Goal: Use online tool/utility

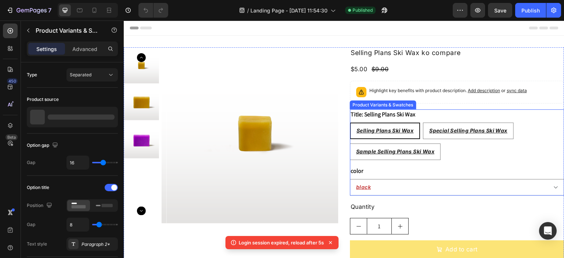
click at [394, 175] on div "color black red" at bounding box center [457, 181] width 214 height 30
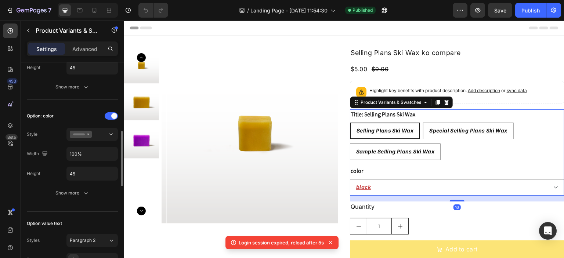
scroll to position [266, 0]
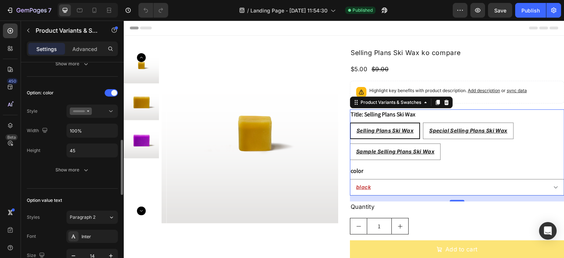
scroll to position [291, 0]
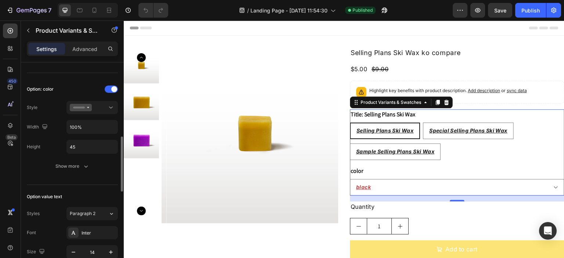
click at [57, 171] on button "Show more" at bounding box center [72, 166] width 91 height 13
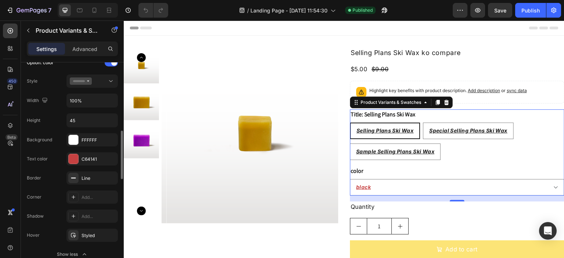
scroll to position [318, 0]
click at [90, 141] on div "FFFFFF" at bounding box center [91, 140] width 21 height 7
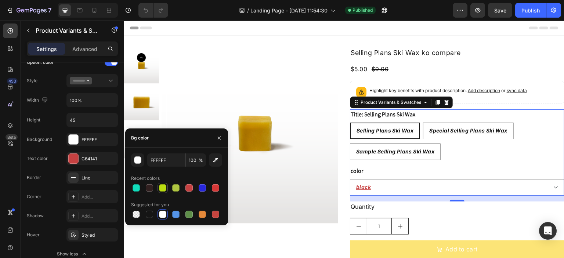
click at [161, 189] on div at bounding box center [162, 187] width 7 height 7
type input "BBDD11"
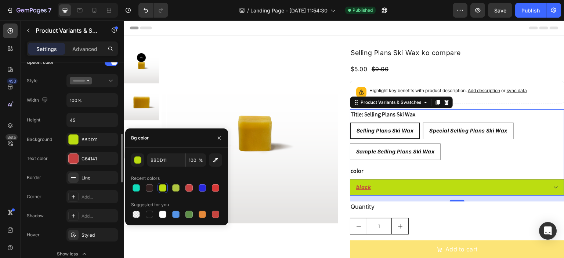
click at [57, 190] on div "Text color C64141" at bounding box center [72, 196] width 91 height 13
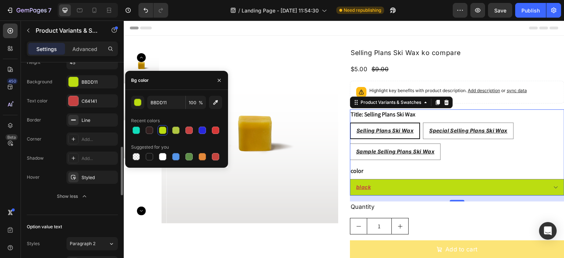
scroll to position [376, 0]
click at [222, 82] on icon "button" at bounding box center [219, 80] width 6 height 6
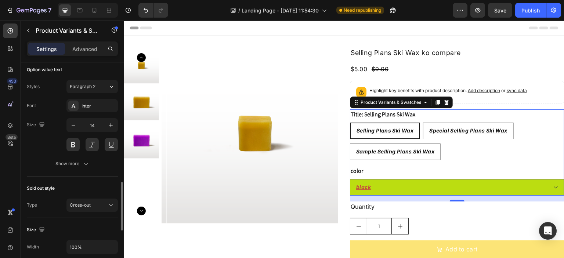
scroll to position [533, 0]
click at [72, 165] on div "Show more" at bounding box center [72, 163] width 34 height 7
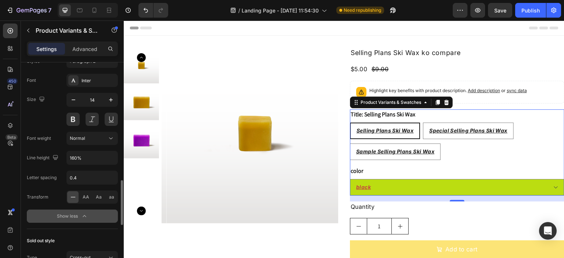
scroll to position [560, 0]
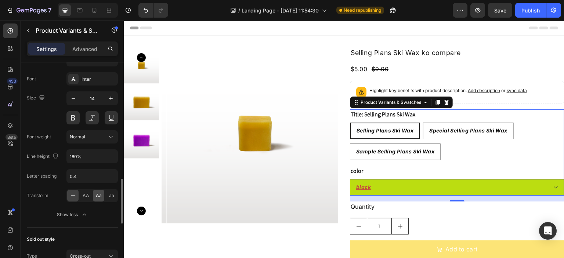
click at [99, 193] on span "Aa" at bounding box center [99, 195] width 6 height 7
click at [109, 194] on span "aa" at bounding box center [111, 195] width 5 height 7
click at [97, 193] on span "Aa" at bounding box center [99, 195] width 6 height 7
click at [87, 193] on span "AA" at bounding box center [86, 195] width 7 height 7
click at [98, 195] on span "Aa" at bounding box center [99, 195] width 6 height 7
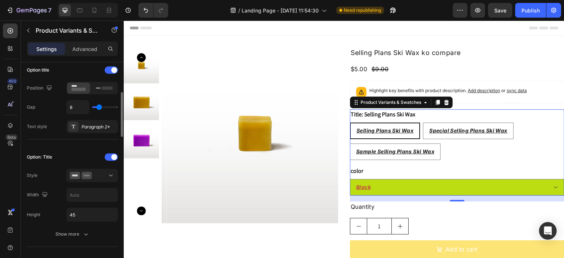
scroll to position [122, 0]
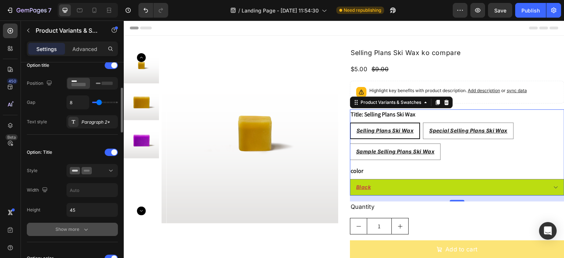
click at [59, 229] on div "Show more" at bounding box center [72, 229] width 34 height 7
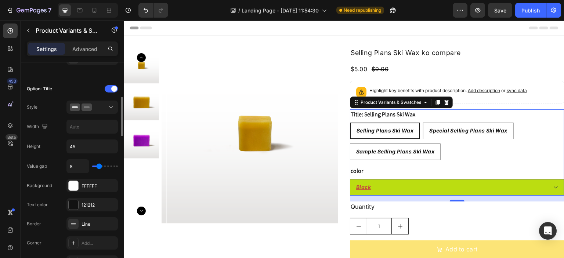
scroll to position [186, 0]
click at [87, 202] on div "121212" at bounding box center [91, 204] width 21 height 7
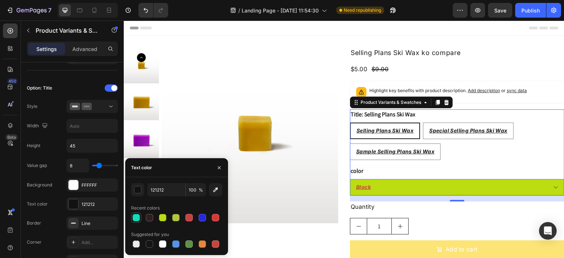
click at [138, 217] on div at bounding box center [135, 217] width 7 height 7
type input "11DDBB"
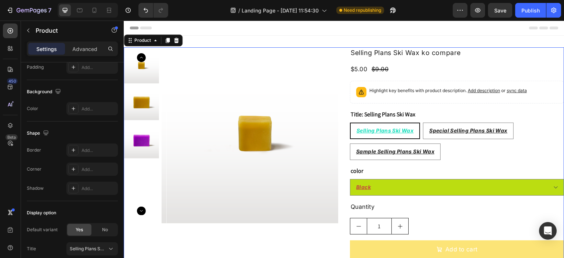
scroll to position [0, 0]
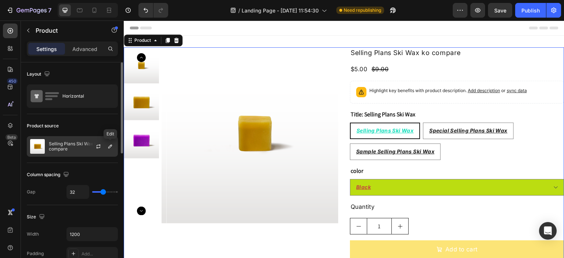
click at [107, 142] on div at bounding box center [110, 146] width 9 height 9
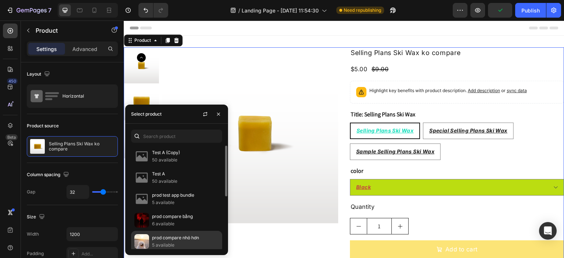
click at [174, 235] on p "prod compare nhỏ hơn" at bounding box center [185, 237] width 67 height 7
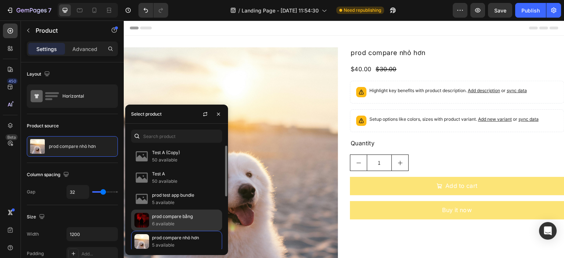
click at [178, 213] on p "prod compare bằng" at bounding box center [185, 216] width 67 height 7
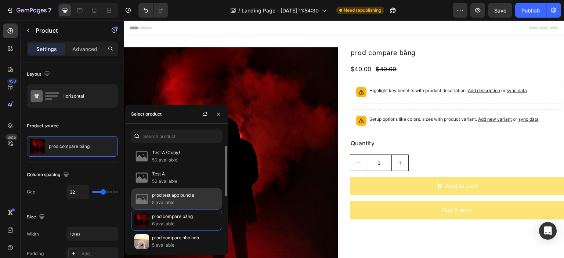
click at [179, 196] on p "prod test app bundle" at bounding box center [185, 195] width 67 height 7
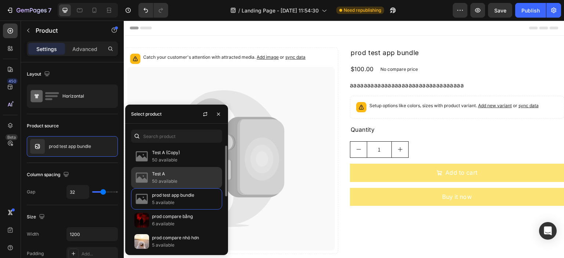
click at [183, 178] on p "50 available" at bounding box center [185, 181] width 67 height 7
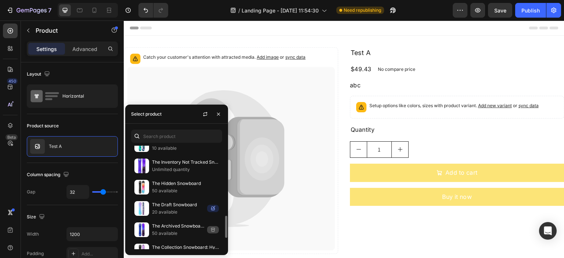
scroll to position [382, 0]
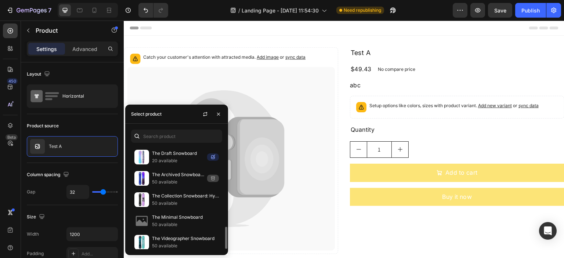
click at [183, 192] on p "The Collection Snowboard: Hydrogen bằng" at bounding box center [185, 195] width 67 height 7
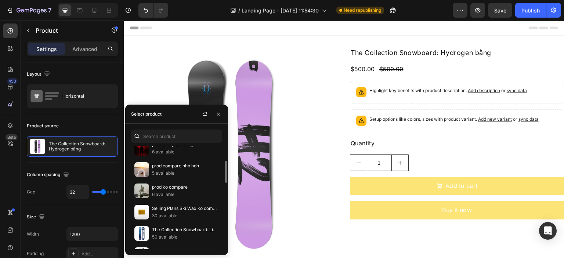
scroll to position [72, 0]
click at [184, 216] on p "30 available" at bounding box center [185, 215] width 67 height 7
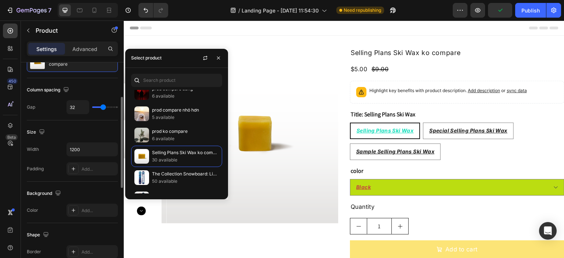
scroll to position [0, 0]
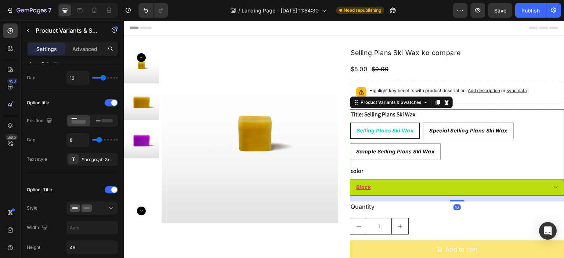
click at [499, 148] on div "Selling Plans Ski Wax Selling Plans Ski Wax Selling Plans Ski Wax Special Selli…" at bounding box center [457, 141] width 214 height 37
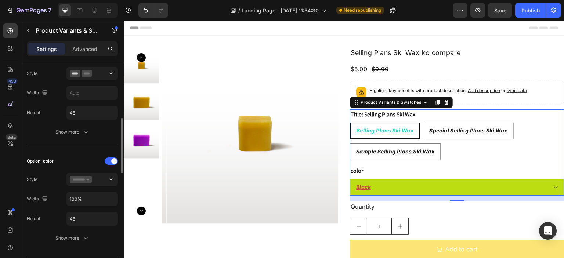
scroll to position [219, 0]
click at [59, 240] on div "Show more" at bounding box center [72, 238] width 34 height 7
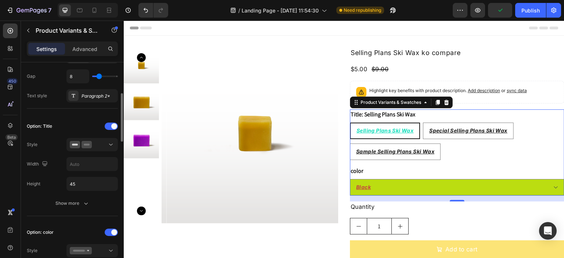
scroll to position [146, 0]
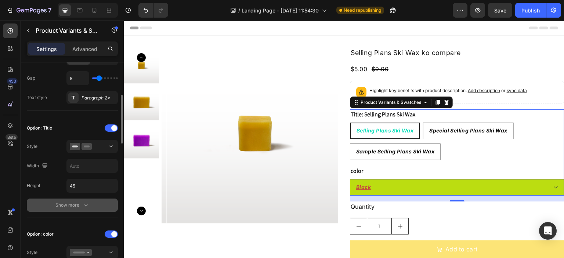
click at [61, 208] on button "Show more" at bounding box center [72, 205] width 91 height 13
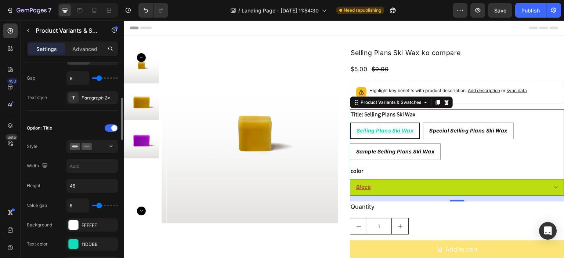
scroll to position [190, 0]
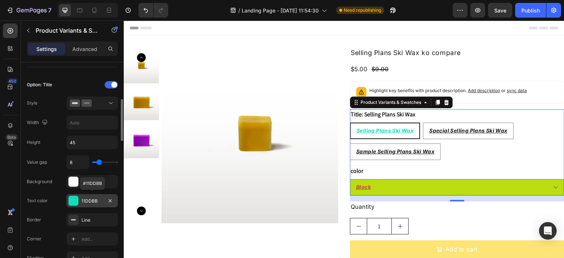
click at [83, 200] on div "11DDBB" at bounding box center [91, 201] width 21 height 7
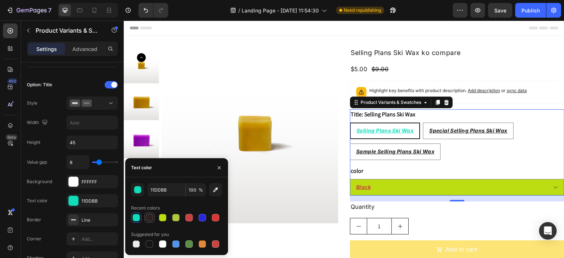
click at [147, 217] on div at bounding box center [149, 217] width 7 height 7
click at [190, 217] on div at bounding box center [188, 217] width 7 height 7
type input "C64141"
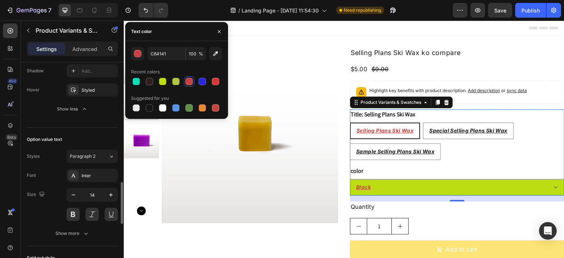
scroll to position [617, 0]
click at [76, 211] on button at bounding box center [72, 213] width 13 height 13
click at [95, 211] on button at bounding box center [92, 213] width 13 height 13
click at [108, 211] on button at bounding box center [111, 213] width 13 height 13
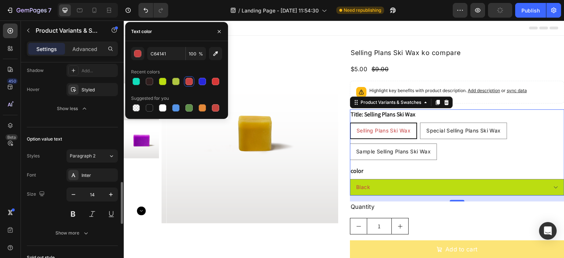
click at [48, 201] on div "Size 14" at bounding box center [72, 204] width 91 height 33
